Goal: Information Seeking & Learning: Learn about a topic

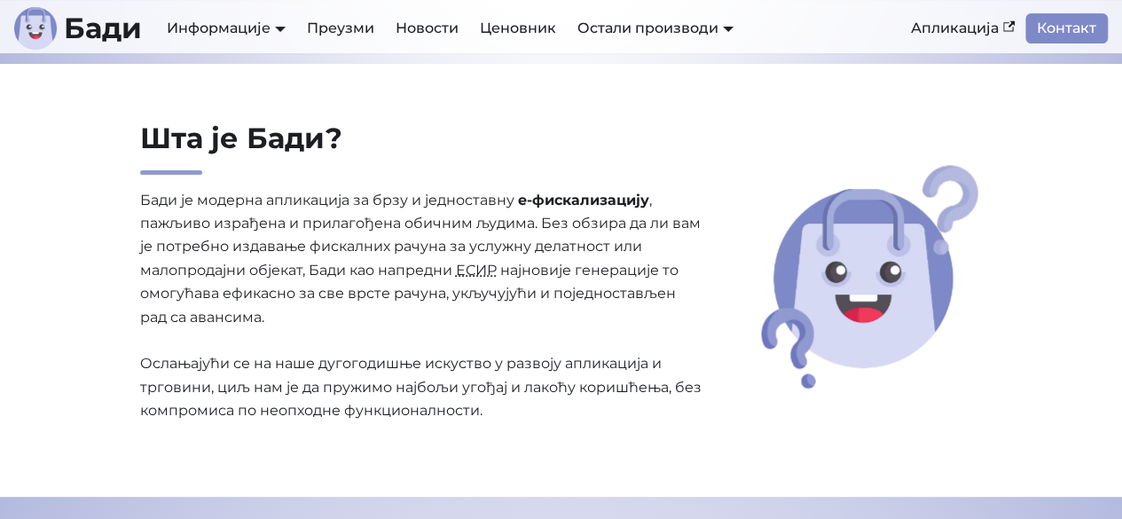
scroll to position [444, 0]
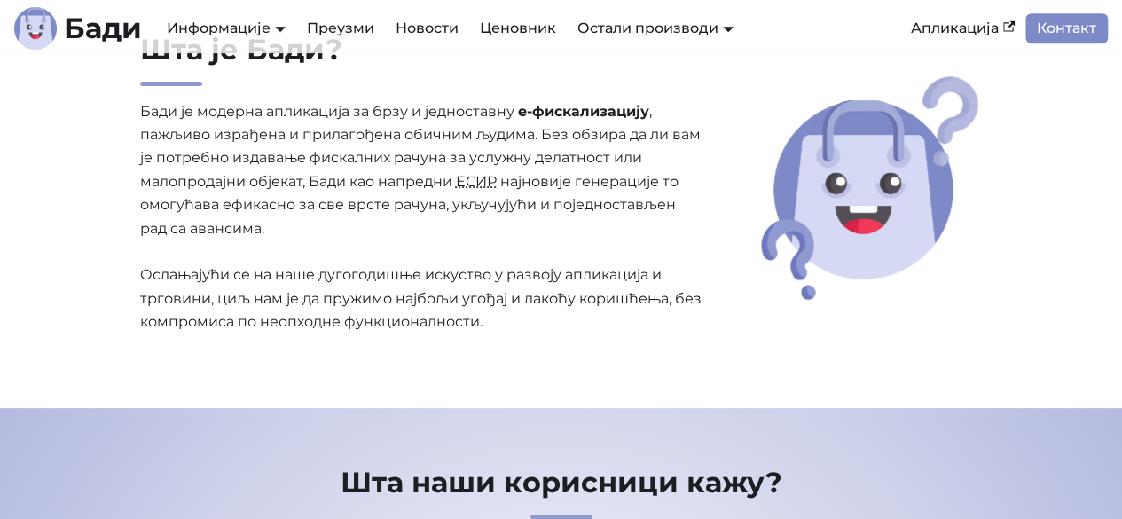
click at [488, 182] on abbr "ЕСИР" at bounding box center [476, 181] width 41 height 17
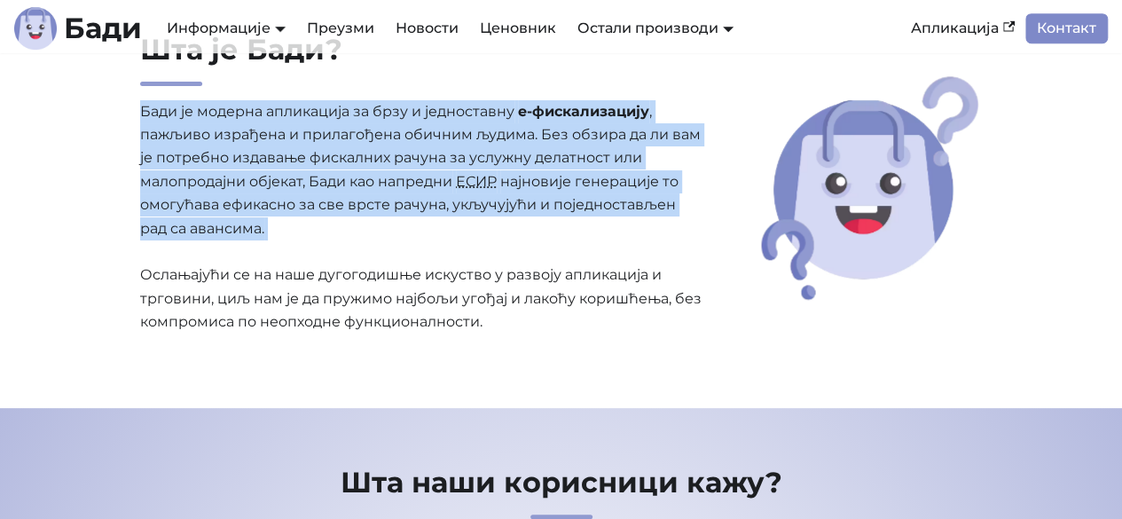
click at [488, 182] on abbr "ЕСИР" at bounding box center [476, 181] width 41 height 17
click at [473, 226] on p "[PERSON_NAME] је модерна апликација за брзу и једноставну е-фискализацију , паж…" at bounding box center [421, 217] width 562 height 234
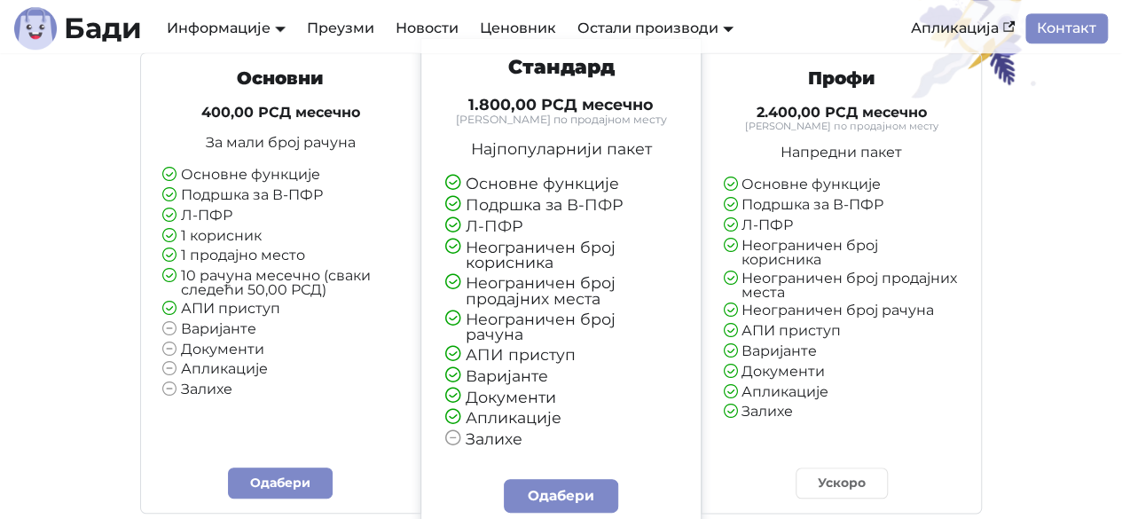
scroll to position [4081, 0]
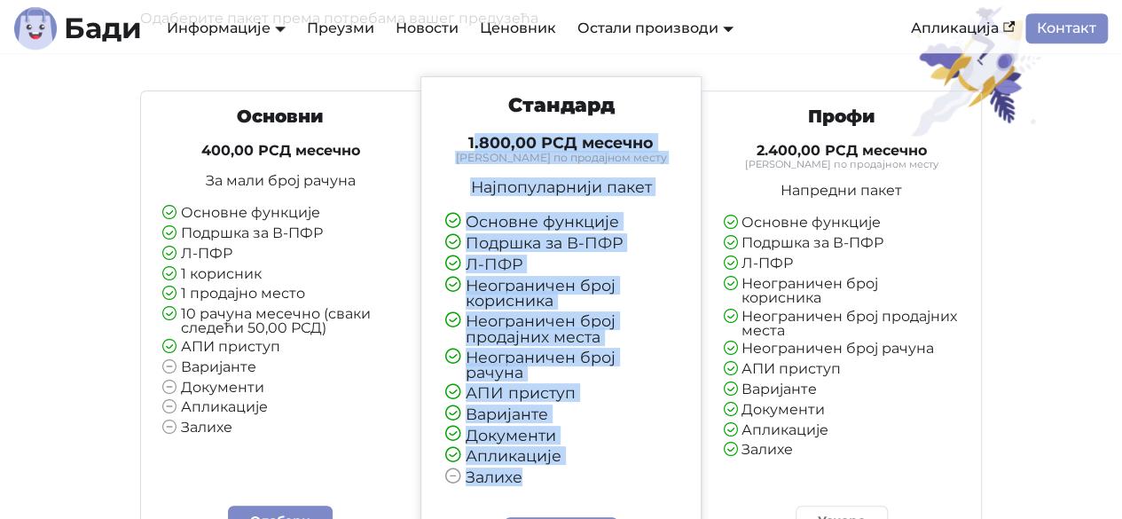
drag, startPoint x: 473, startPoint y: 145, endPoint x: 585, endPoint y: 468, distance: 342.0
click at [582, 479] on div "Стандард 1.800,00 РСД месечно Тарифирано по продајном месту Најпопуларнији паке…" at bounding box center [560, 297] width 263 height 408
click at [582, 407] on li "Варијанте" at bounding box center [561, 414] width 232 height 17
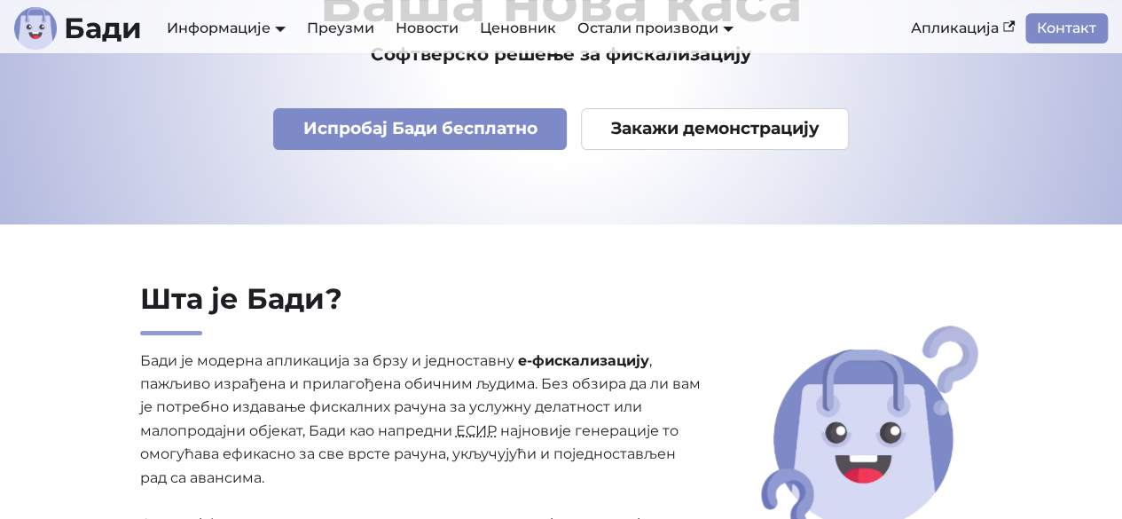
scroll to position [355, 0]
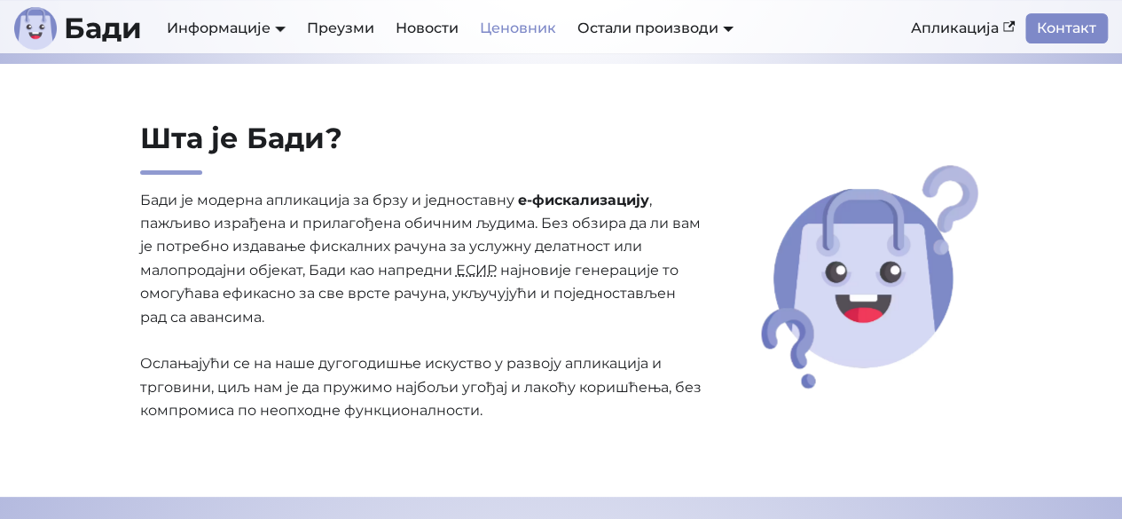
click at [502, 34] on link "Ценовник" at bounding box center [518, 28] width 98 height 30
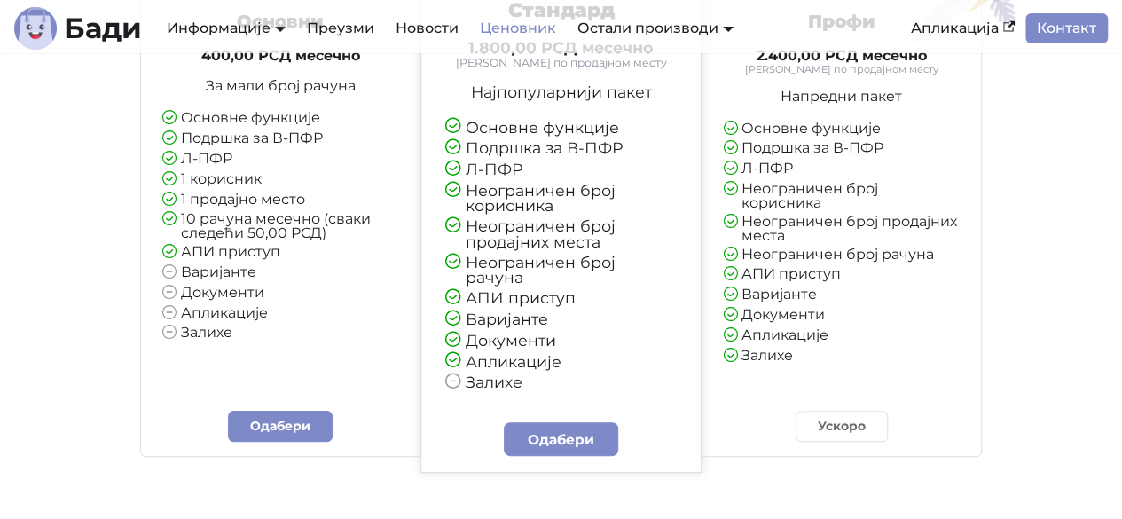
scroll to position [177, 0]
